Goal: Task Accomplishment & Management: Manage account settings

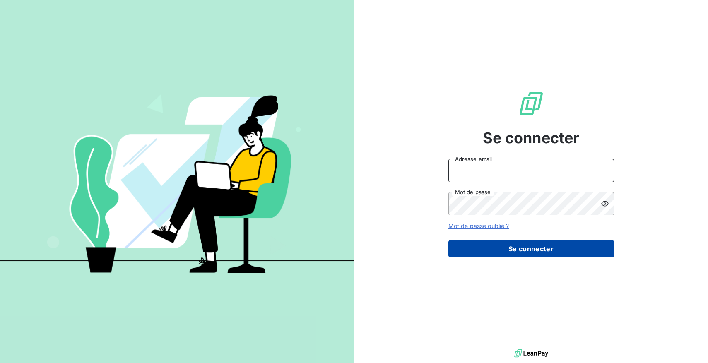
type input "[EMAIL_ADDRESS][DOMAIN_NAME]"
click at [484, 249] on button "Se connecter" at bounding box center [531, 248] width 166 height 17
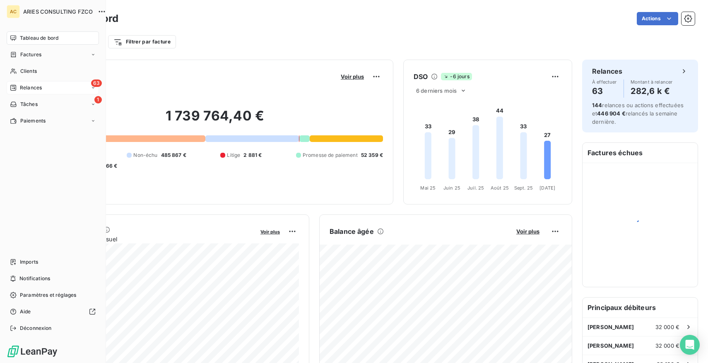
click at [28, 85] on span "Relances" at bounding box center [31, 87] width 22 height 7
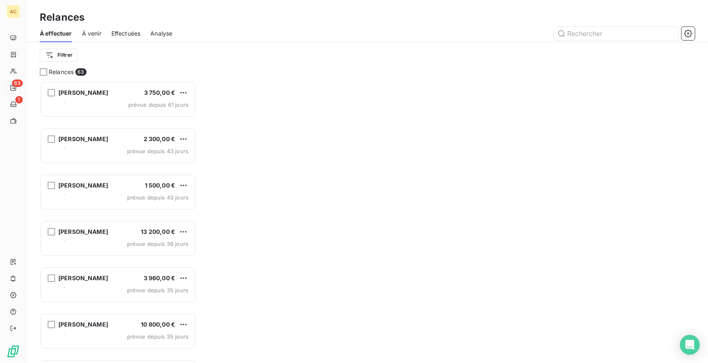
scroll to position [282, 156]
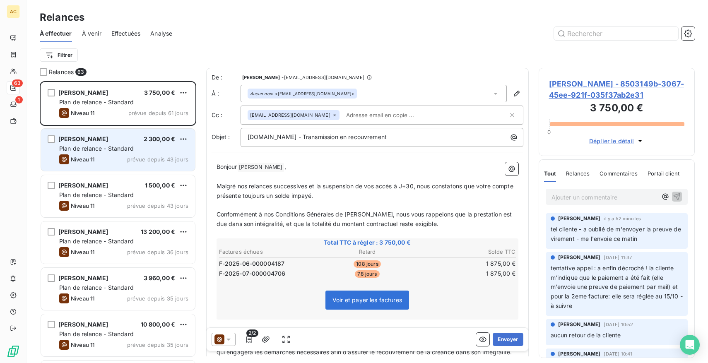
click at [158, 159] on span "prévue depuis 43 jours" at bounding box center [157, 159] width 61 height 7
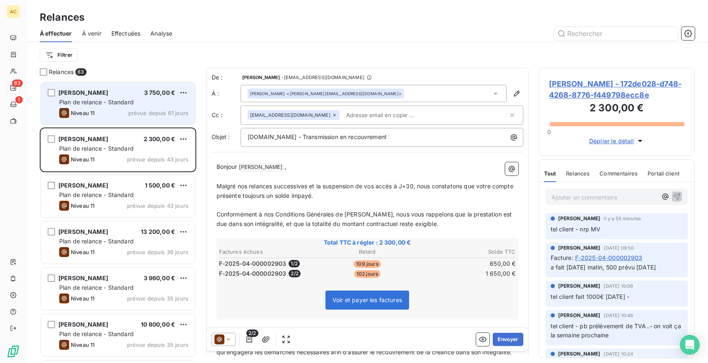
click at [141, 114] on span "prévue depuis 61 jours" at bounding box center [158, 113] width 60 height 7
